Goal: Task Accomplishment & Management: Manage account settings

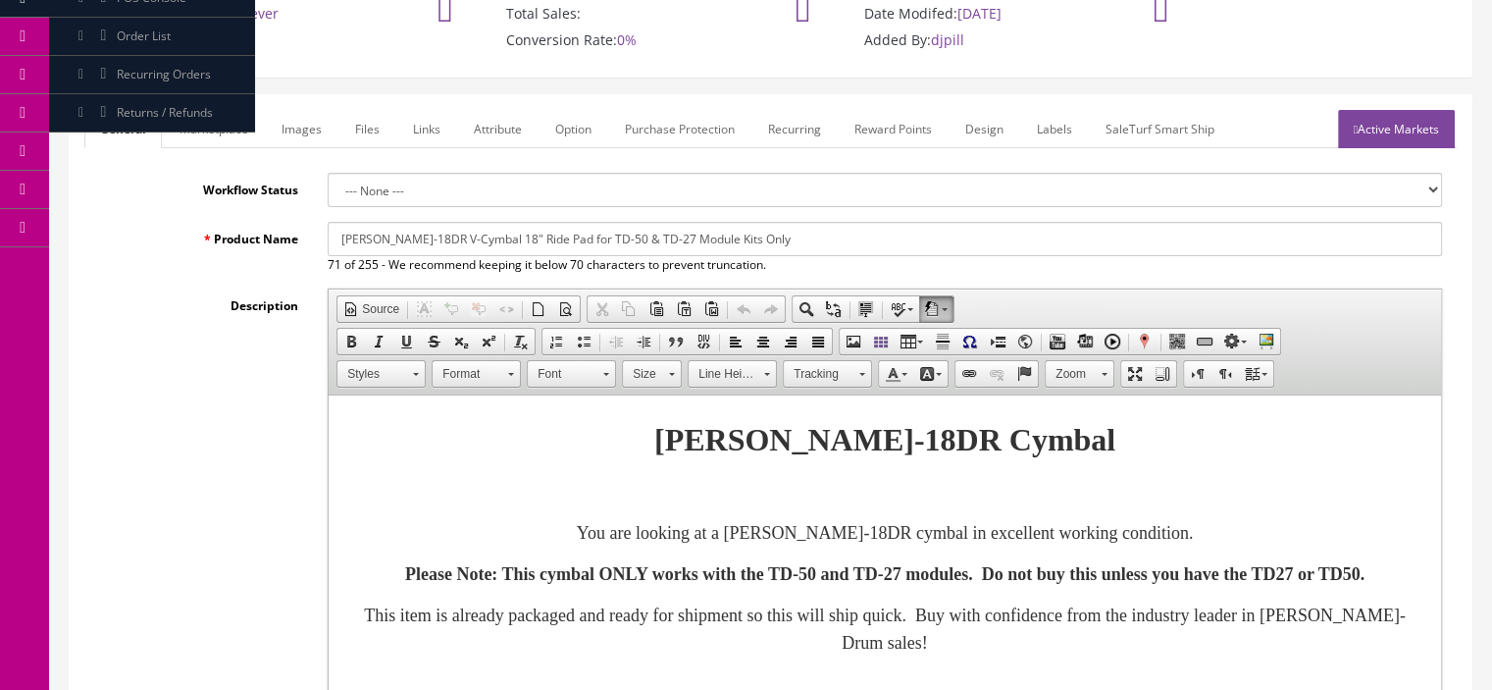
click at [217, 132] on link "Marketplace" at bounding box center [214, 129] width 100 height 38
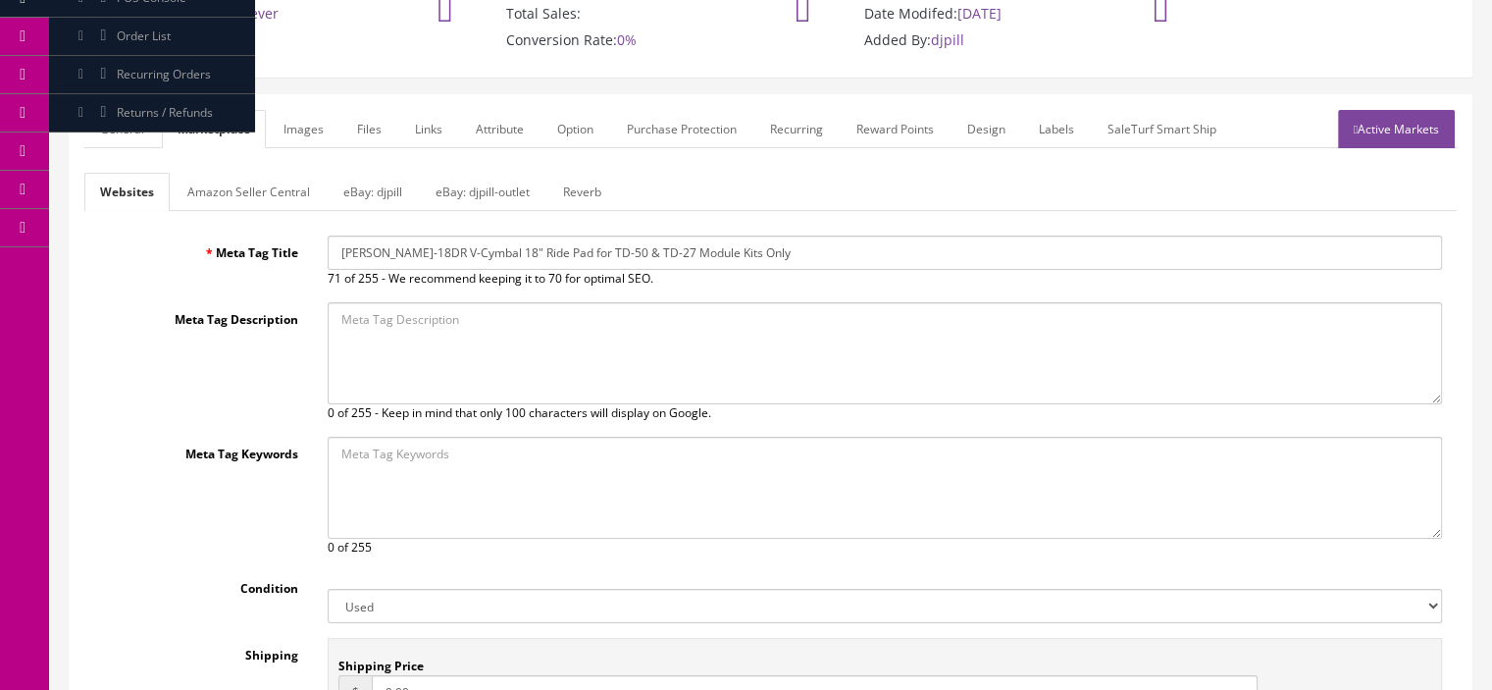
click at [241, 183] on link "Amazon Seller Central" at bounding box center [249, 192] width 154 height 38
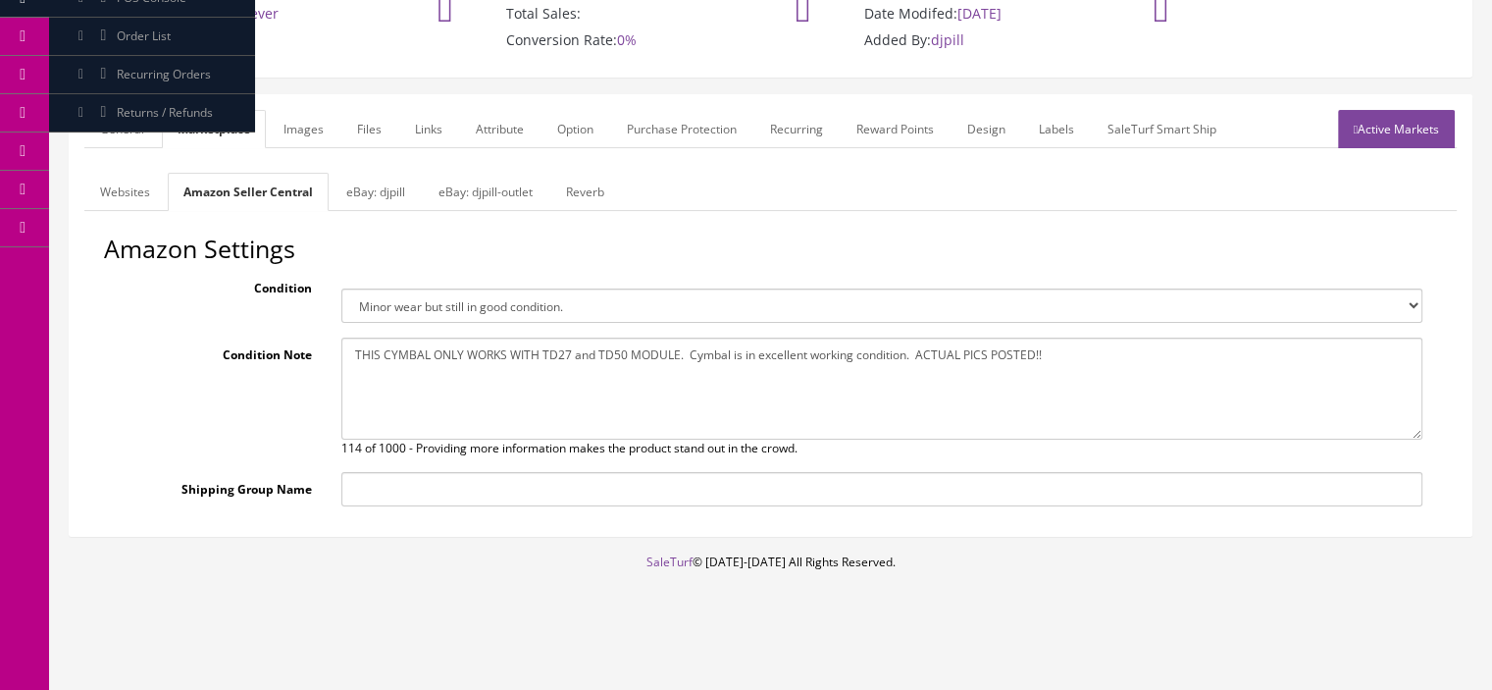
scroll to position [183, 0]
click at [141, 206] on link "Websites" at bounding box center [124, 193] width 81 height 38
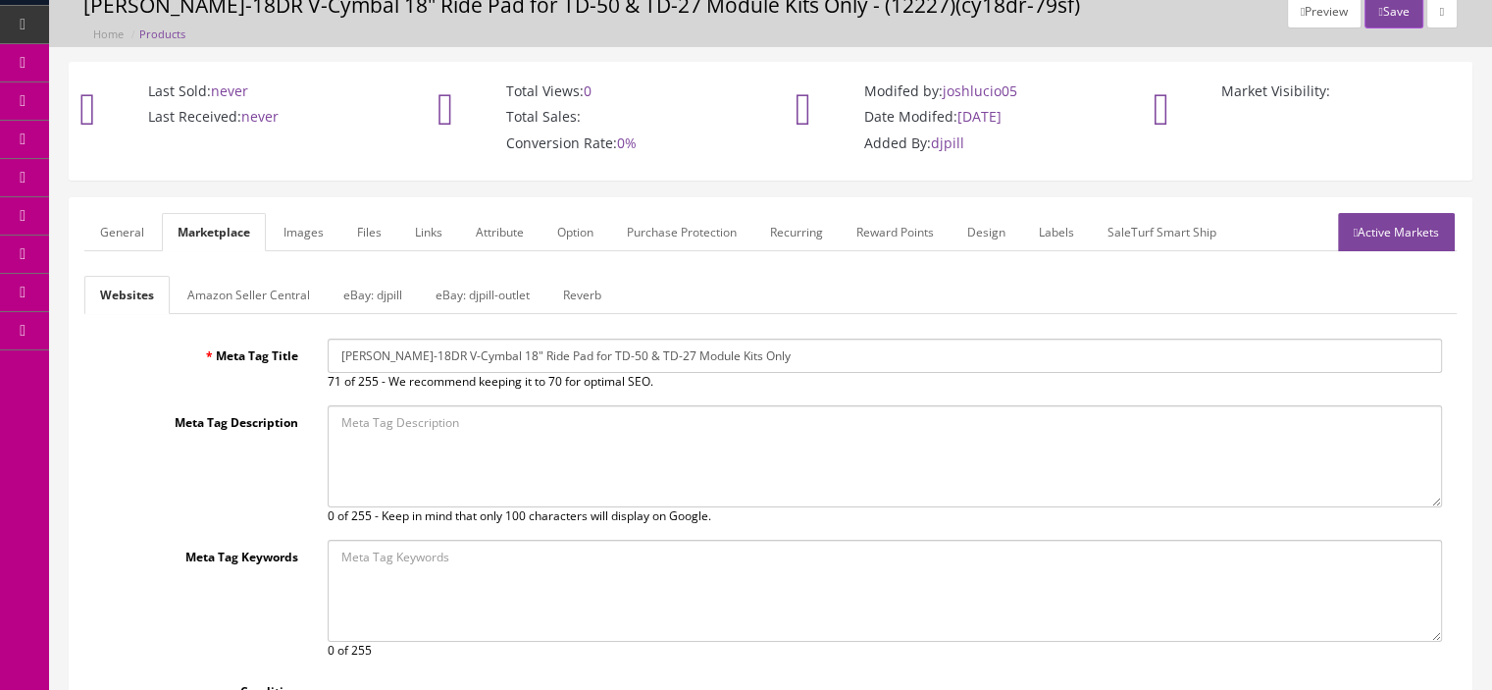
scroll to position [84, 0]
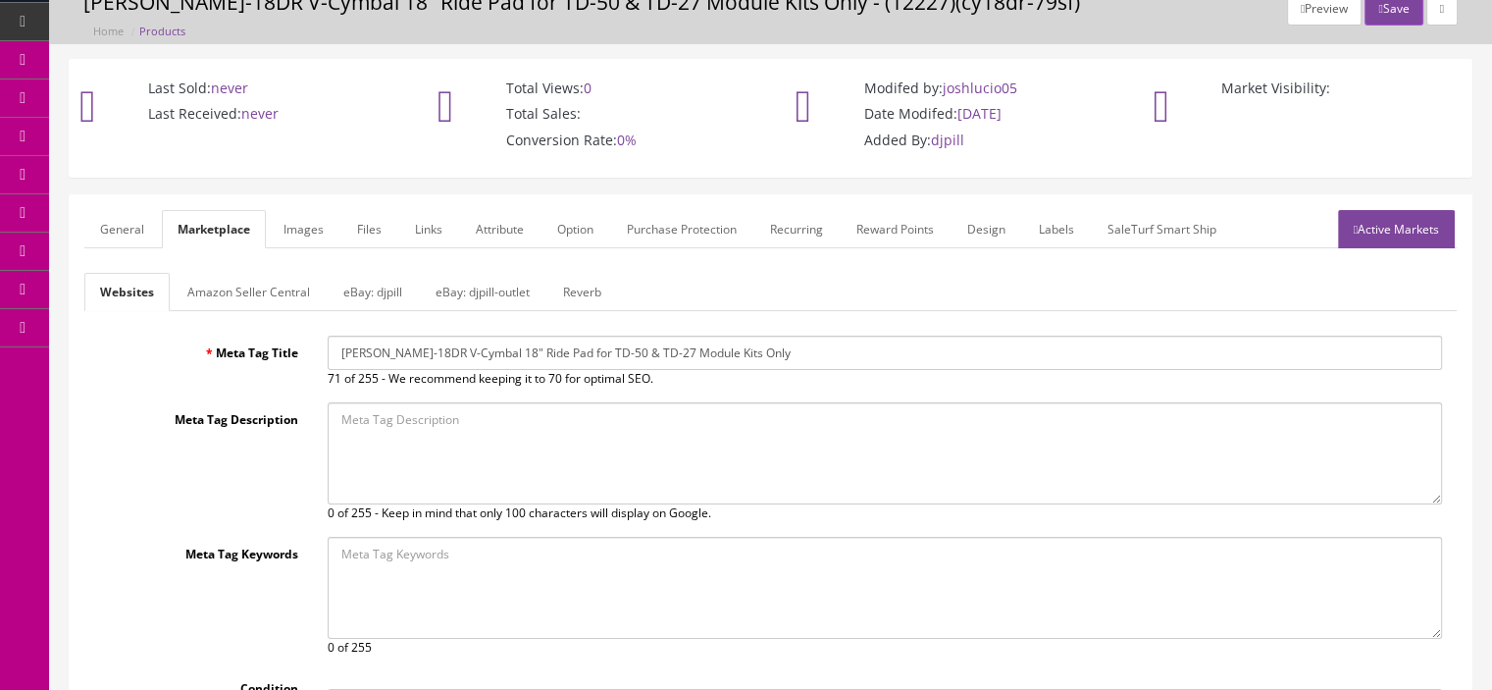
click at [227, 303] on link "Amazon Seller Central" at bounding box center [249, 292] width 154 height 38
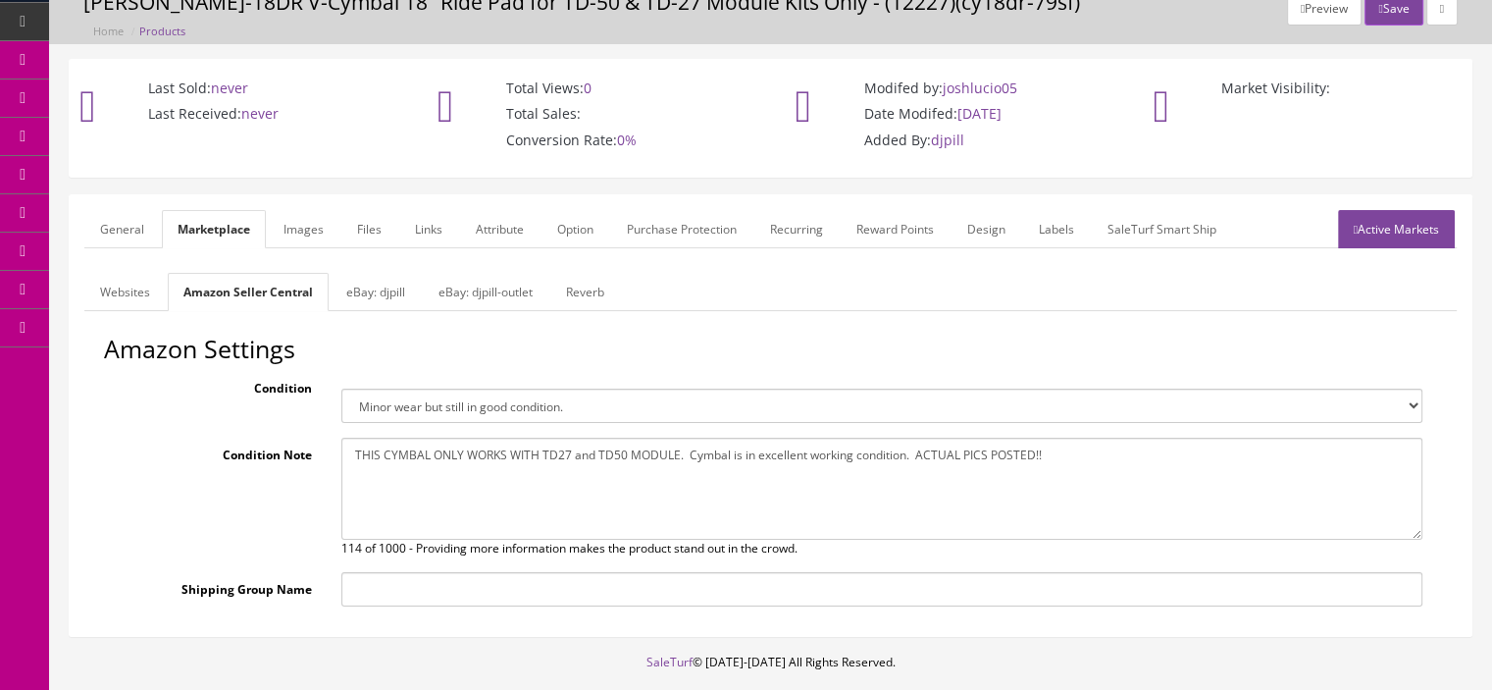
scroll to position [183, 0]
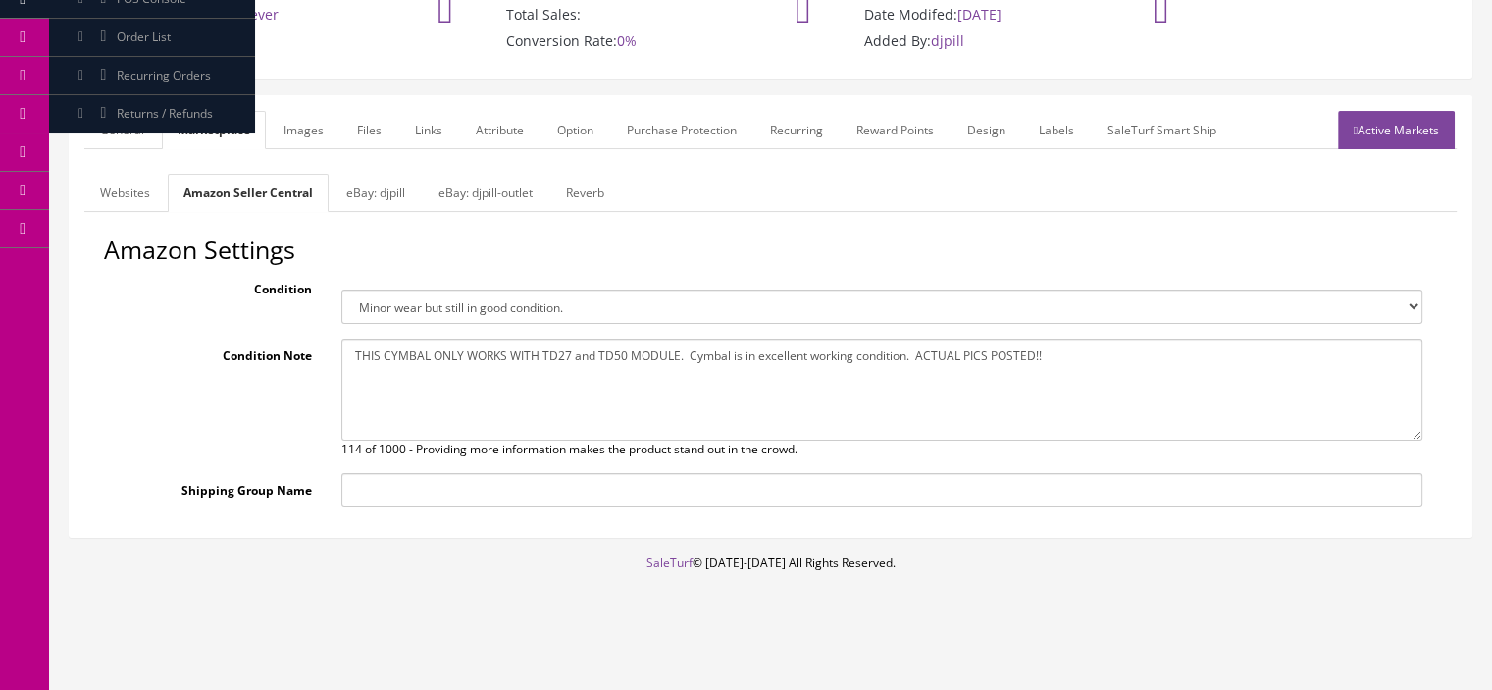
drag, startPoint x: 154, startPoint y: 134, endPoint x: 173, endPoint y: 136, distance: 18.7
click at [173, 136] on link "Marketplace" at bounding box center [214, 130] width 104 height 38
click at [109, 130] on link "General" at bounding box center [122, 130] width 76 height 38
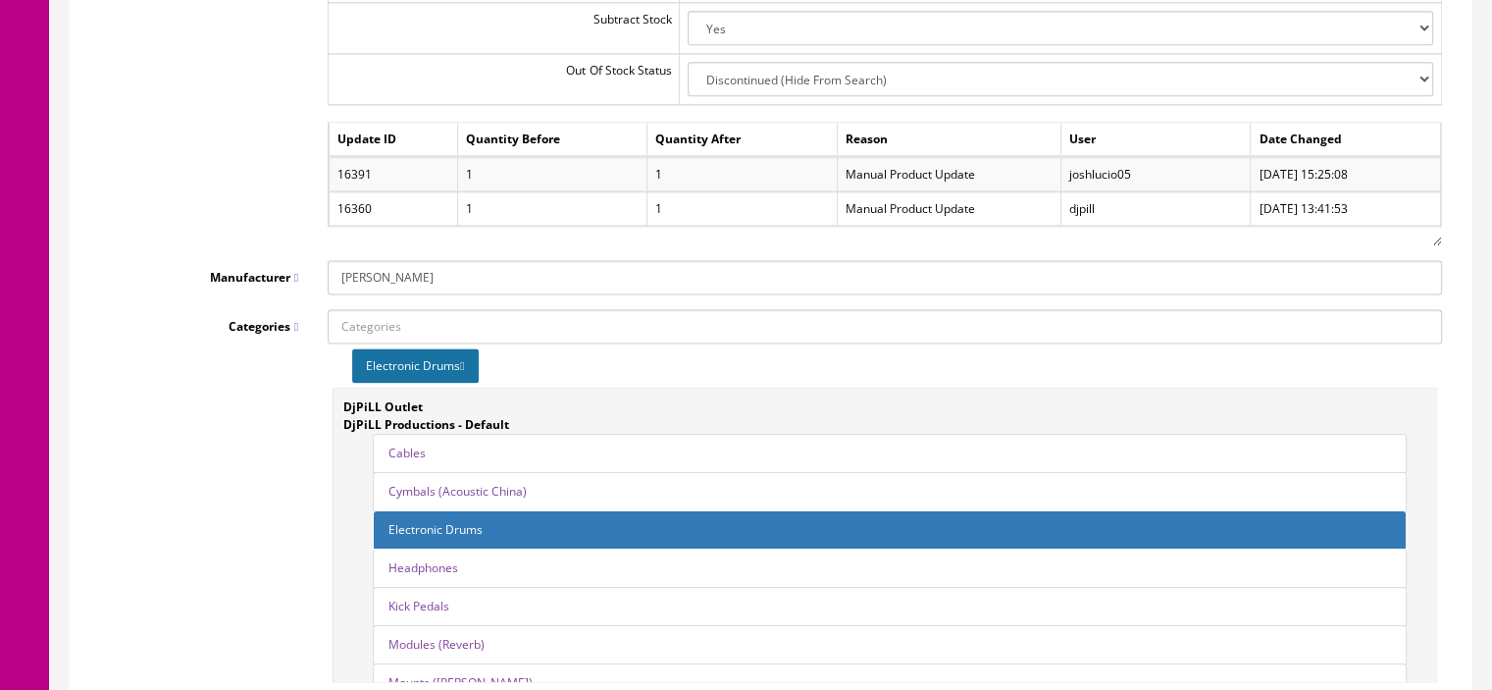
scroll to position [2638, 0]
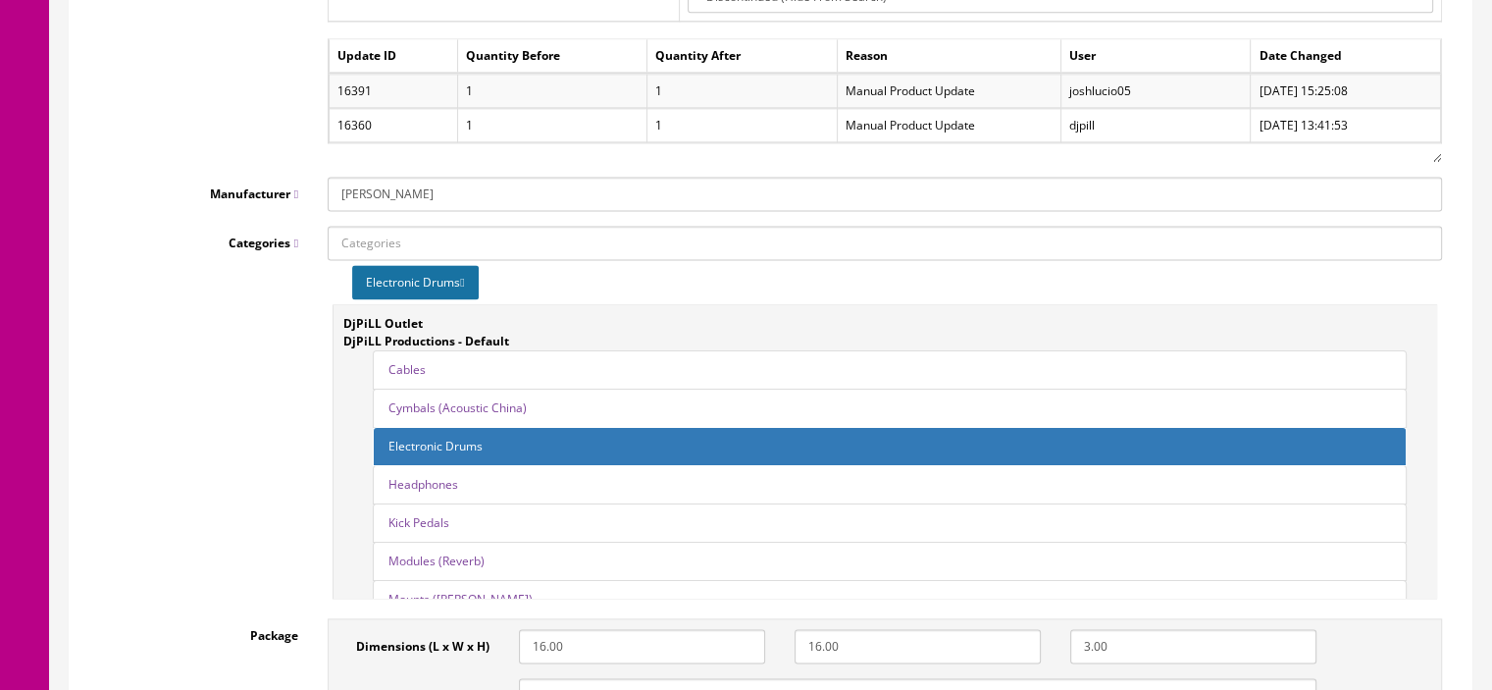
click at [464, 281] on icon at bounding box center [462, 283] width 4 height 12
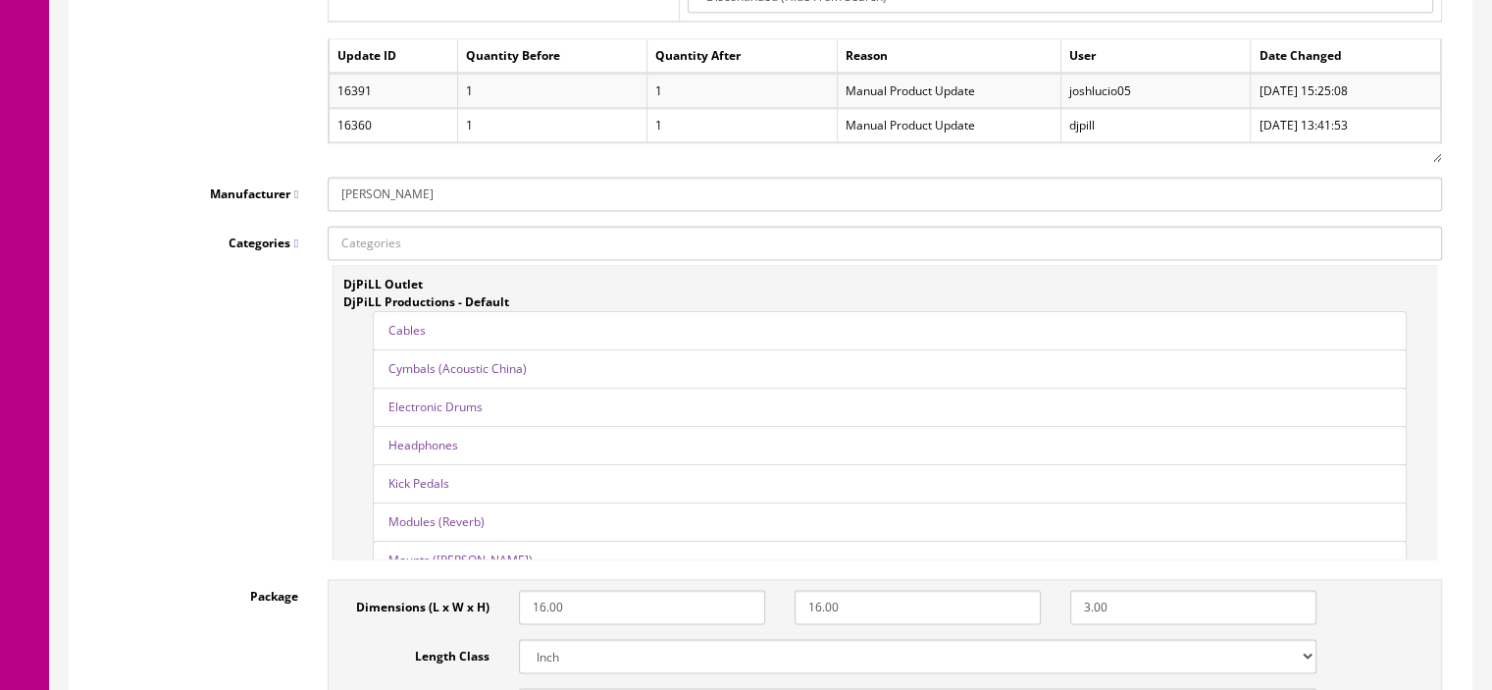
click at [472, 399] on link "Electronic Drums" at bounding box center [436, 406] width 94 height 17
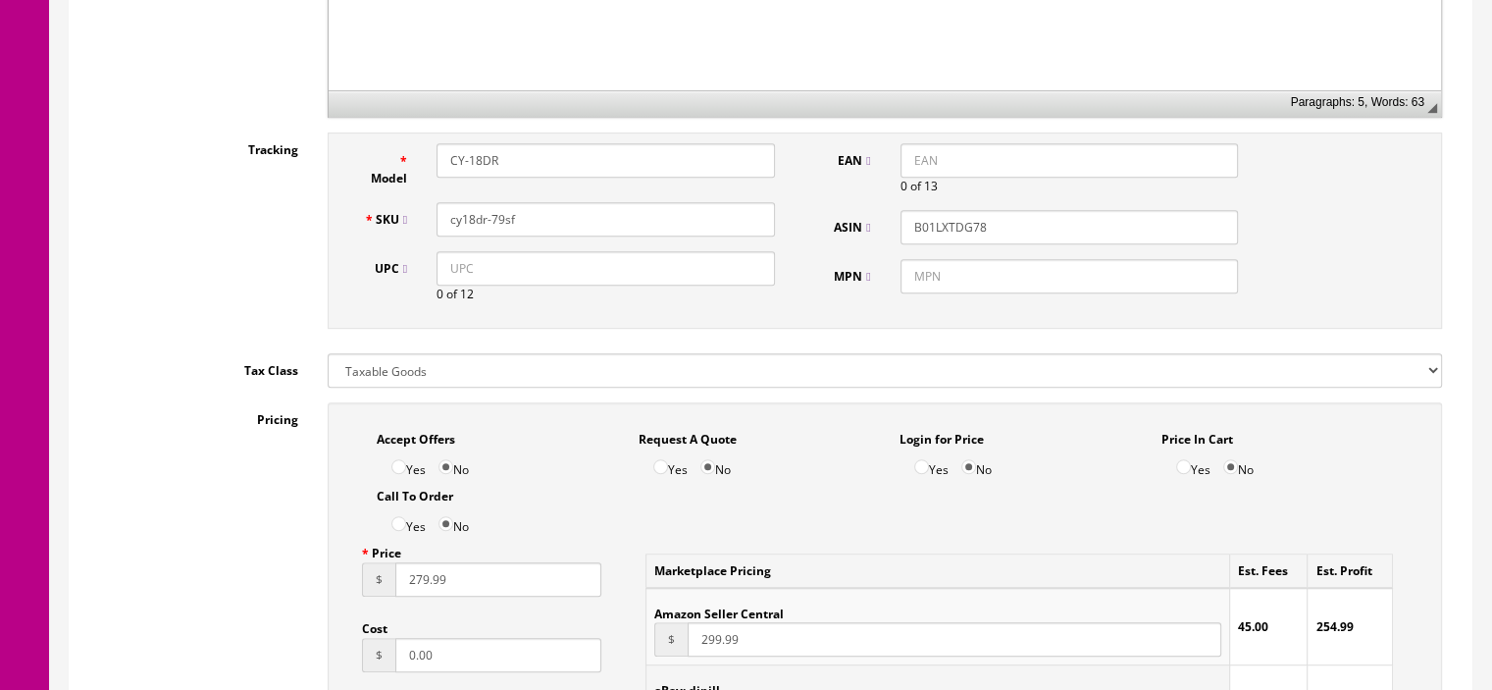
scroll to position [58, 0]
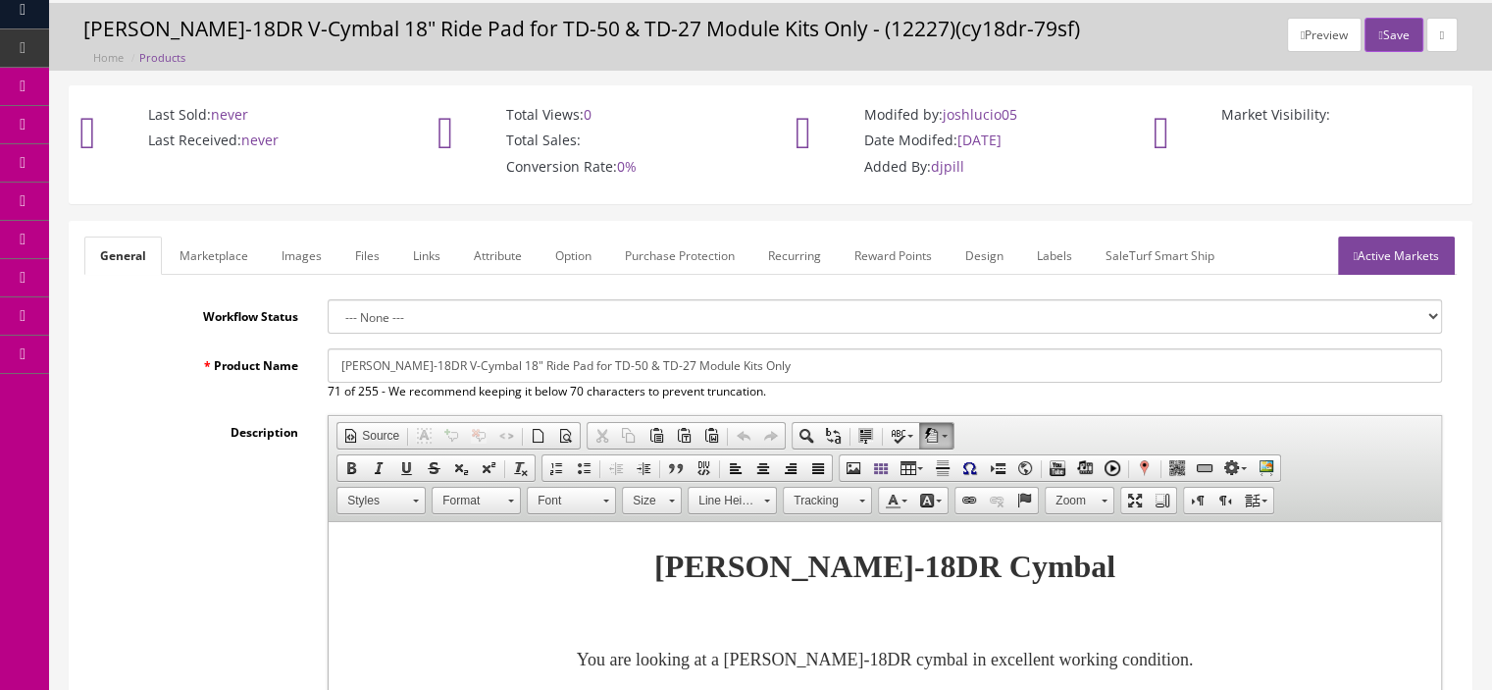
click at [237, 243] on link "Marketplace" at bounding box center [214, 255] width 100 height 38
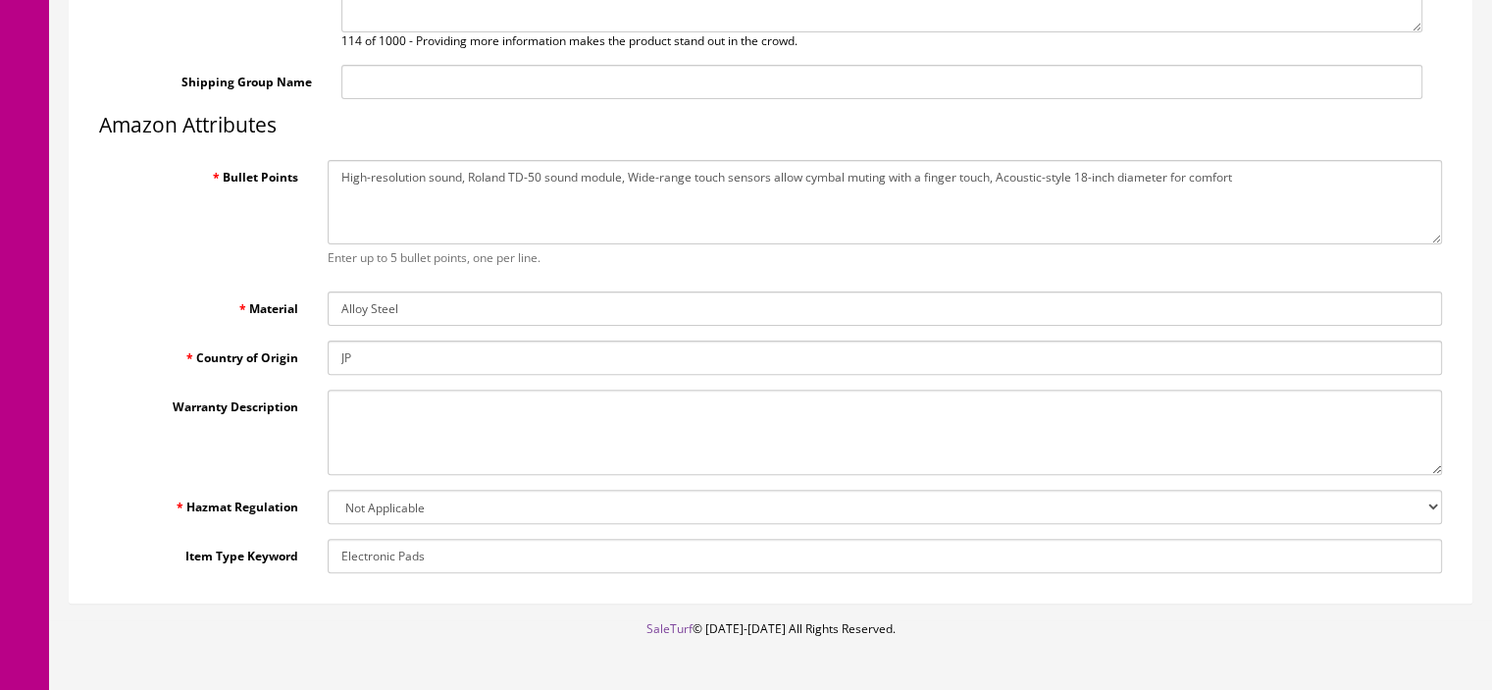
scroll to position [624, 0]
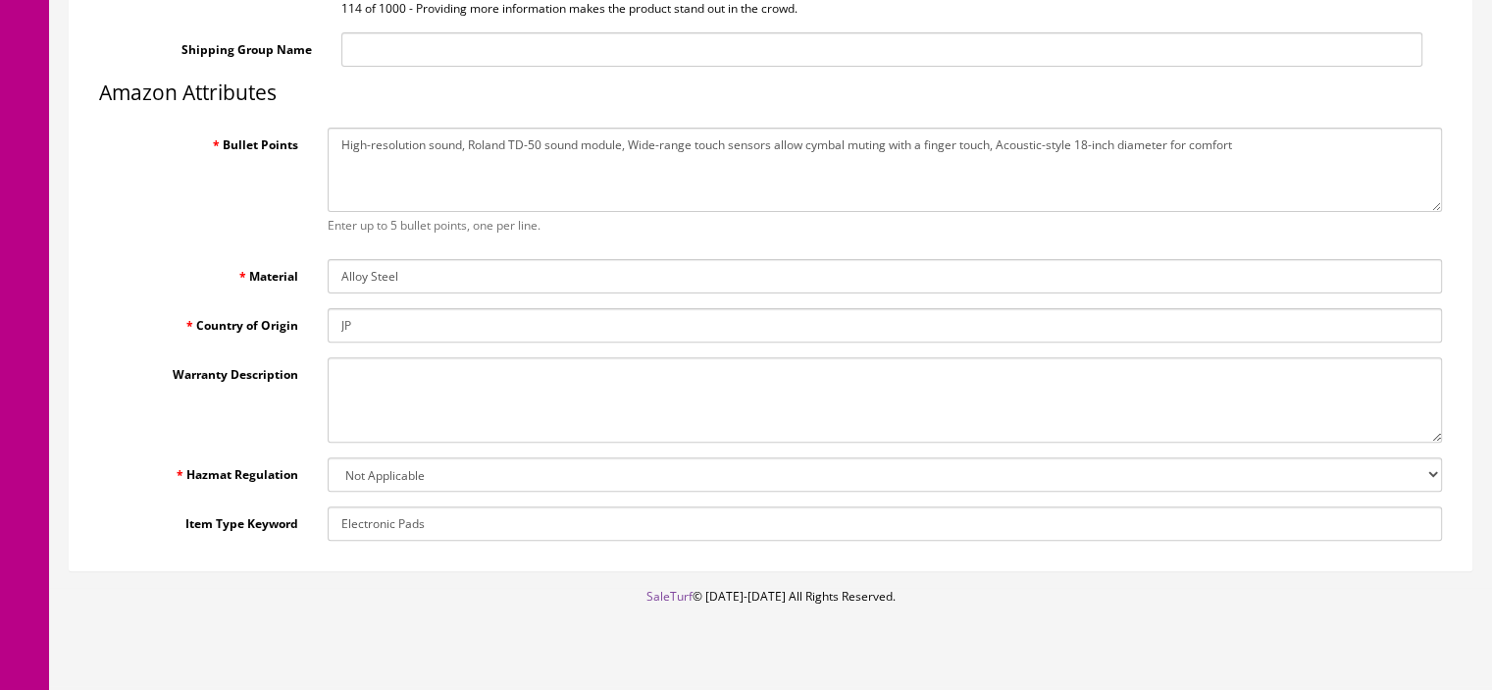
click at [417, 414] on textarea "Warranty Description" at bounding box center [885, 399] width 1115 height 85
click at [0, 495] on nav "John Doe Owner Dashboard Item Data Products Bundles Bookings Downloads Product …" at bounding box center [24, 50] width 49 height 1349
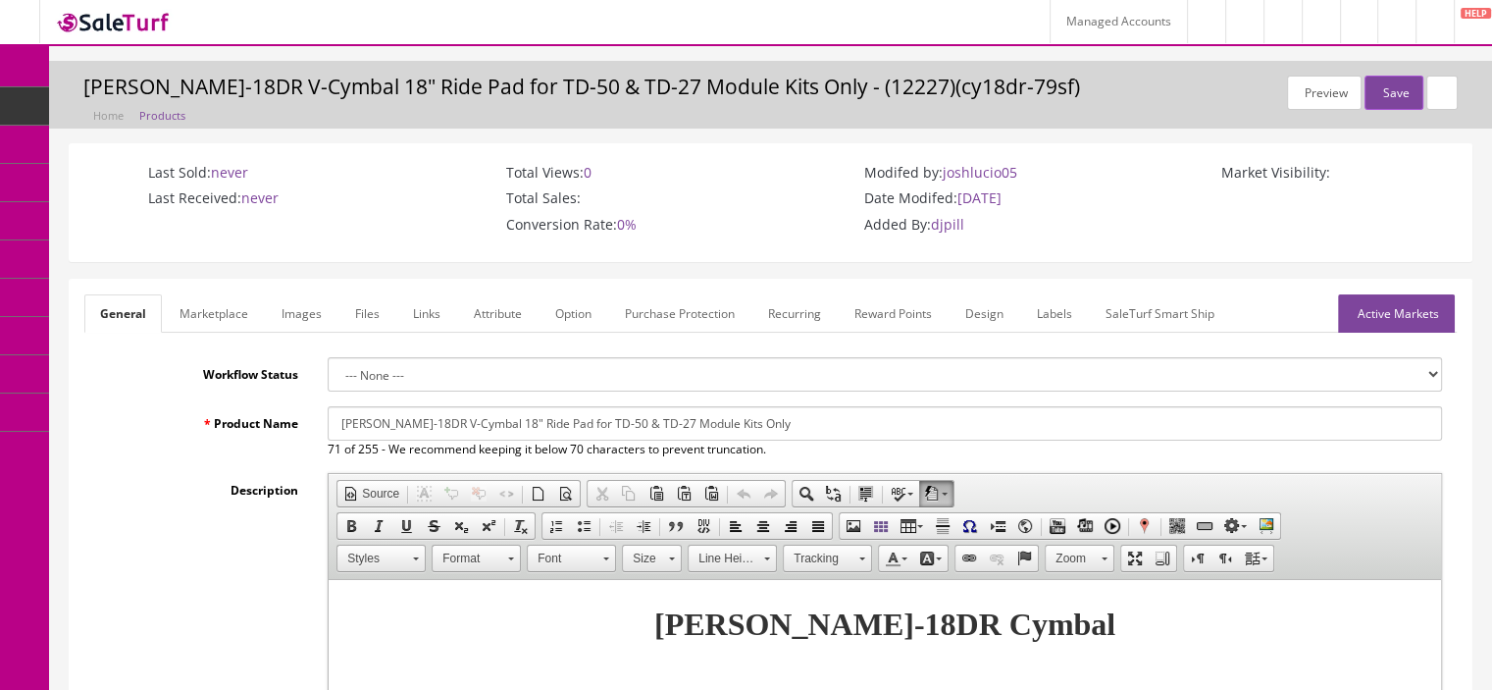
click at [229, 331] on link "Marketplace" at bounding box center [214, 313] width 100 height 38
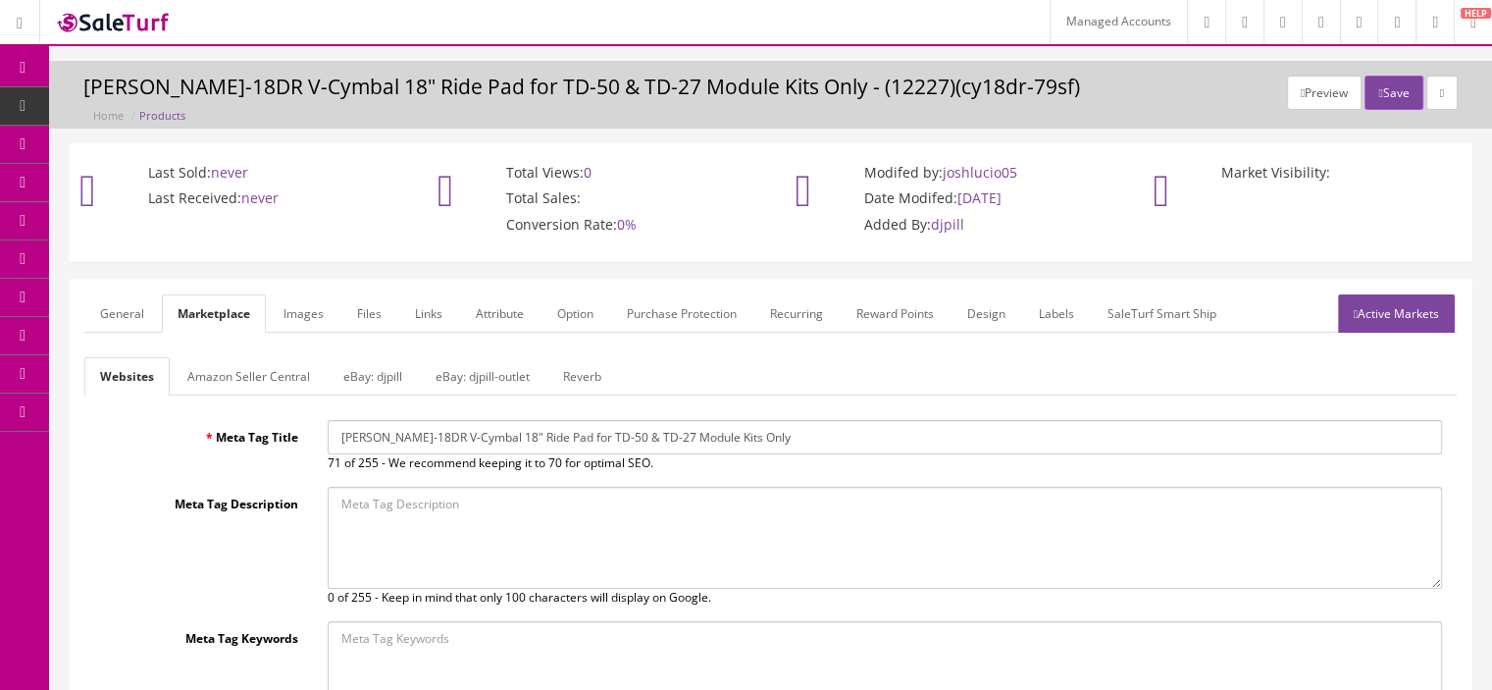
click at [239, 384] on link "Amazon Seller Central" at bounding box center [249, 376] width 154 height 38
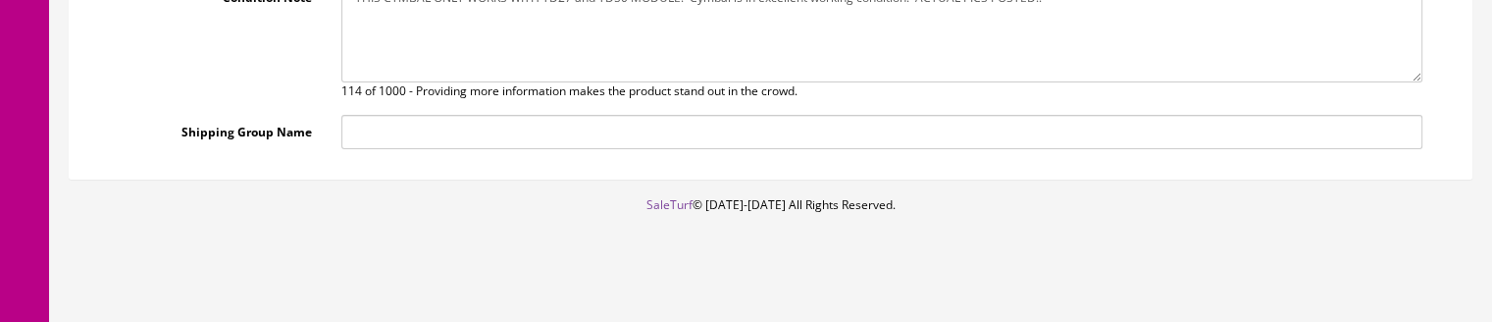
scroll to position [551, 0]
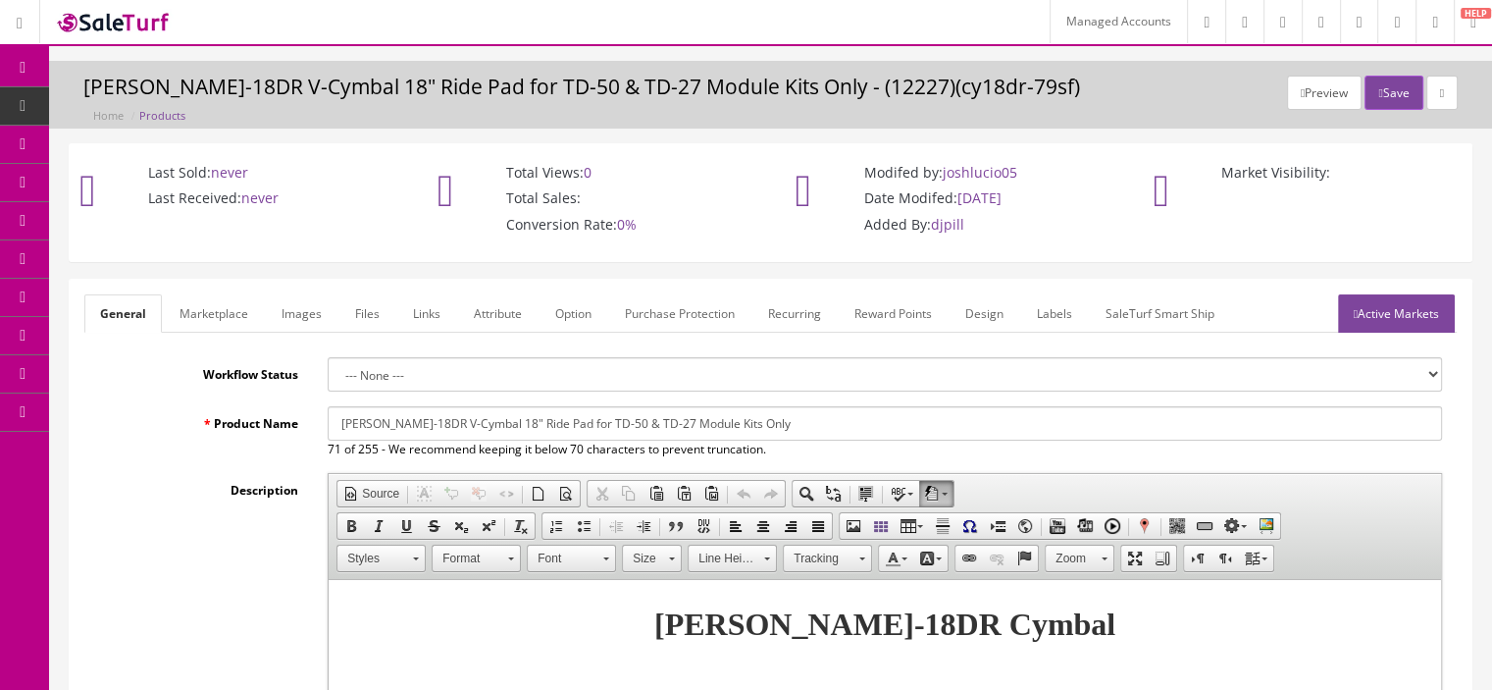
click at [228, 309] on link "Marketplace" at bounding box center [214, 313] width 100 height 38
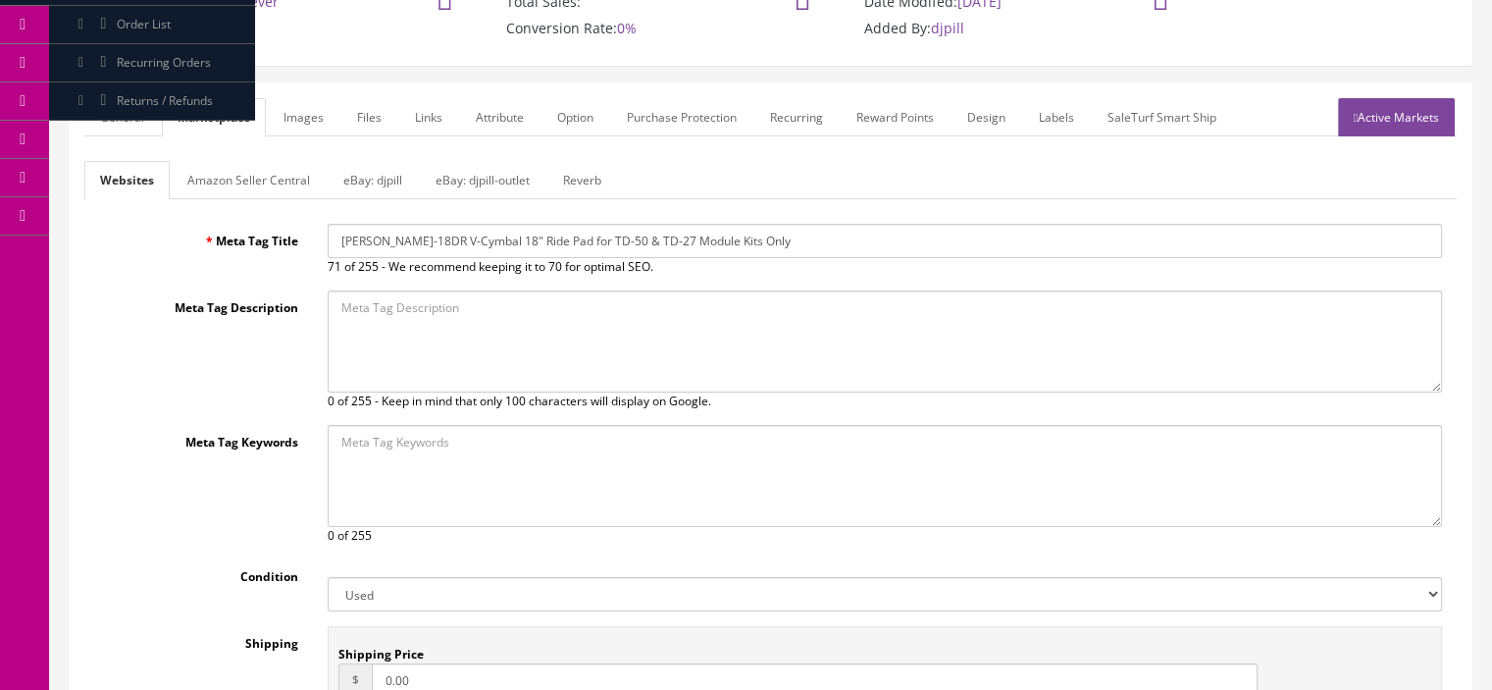
scroll to position [181, 0]
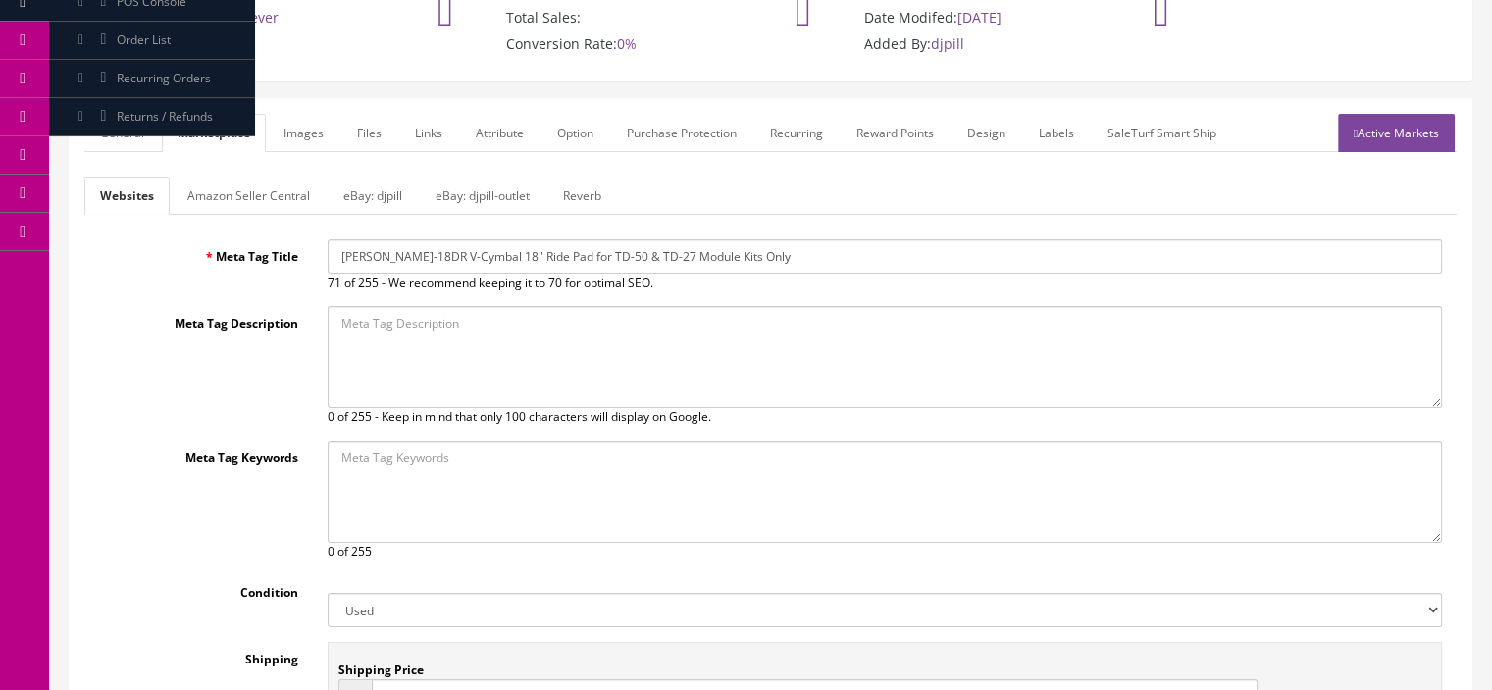
click at [270, 215] on div "Websites Amazon Seller Central eBay: djpill eBay: djpill-outlet Reverb Meta Tag…" at bounding box center [770, 537] width 1373 height 720
click at [275, 199] on link "Amazon Seller Central" at bounding box center [249, 196] width 154 height 38
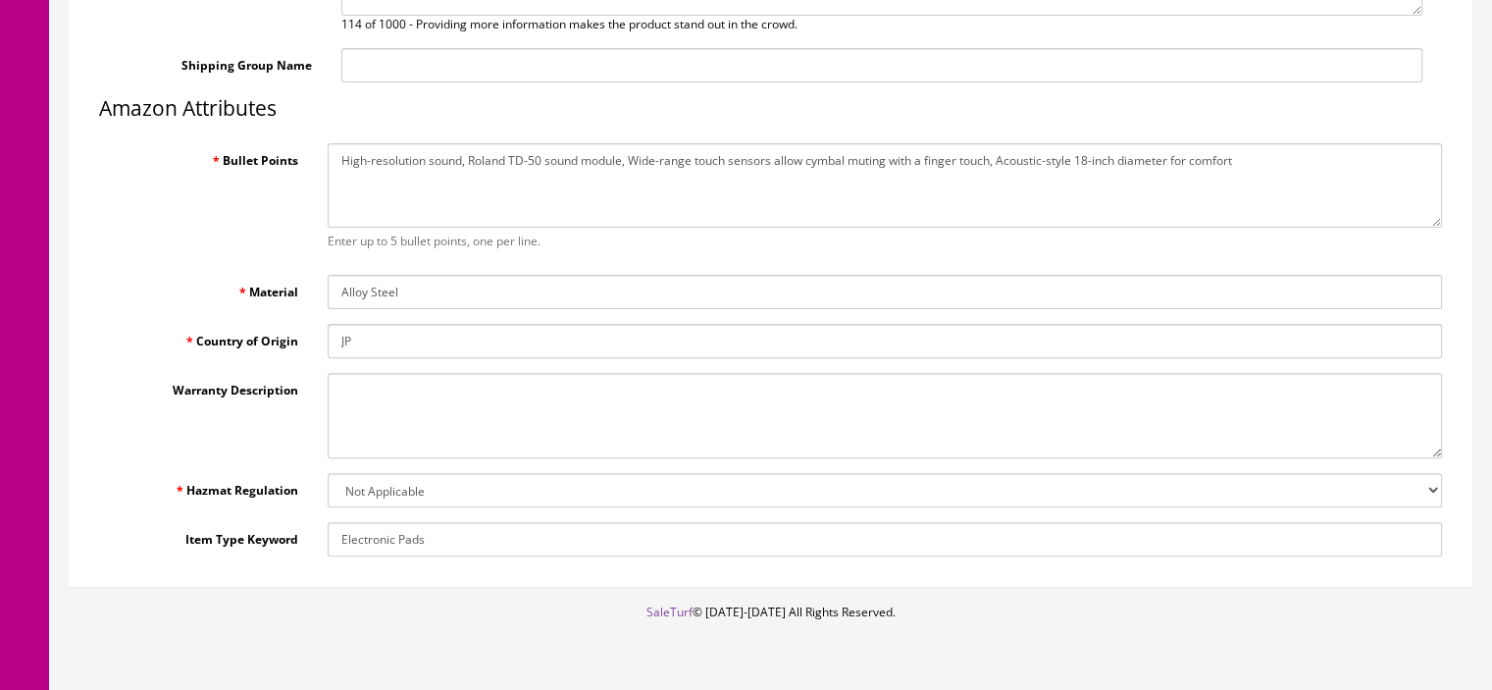
scroll to position [609, 0]
click at [247, 321] on label "Warranty Description" at bounding box center [198, 385] width 229 height 26
click at [328, 321] on textarea "Warranty Description" at bounding box center [885, 414] width 1115 height 85
